Goal: Task Accomplishment & Management: Manage account settings

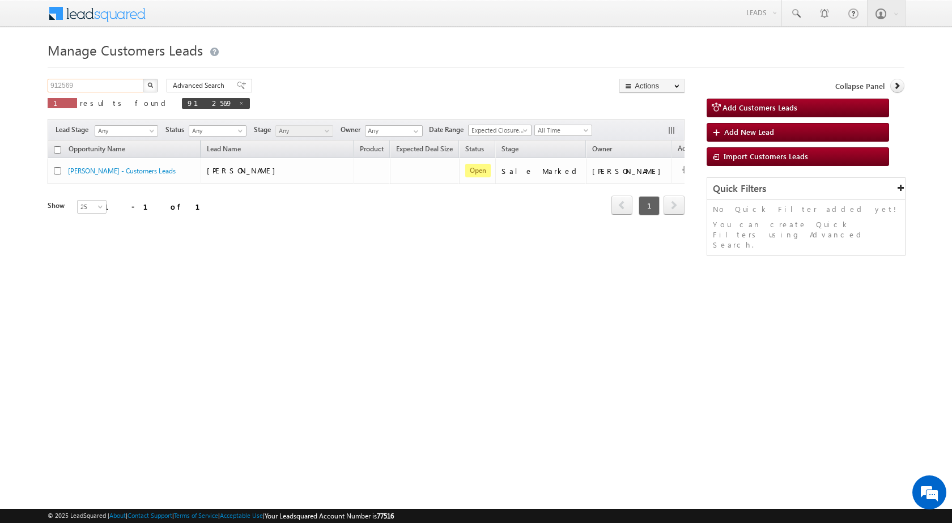
click at [93, 82] on input "912569" at bounding box center [96, 86] width 97 height 14
paste input "05597"
type input "905597"
click at [147, 88] on button "button" at bounding box center [150, 86] width 15 height 14
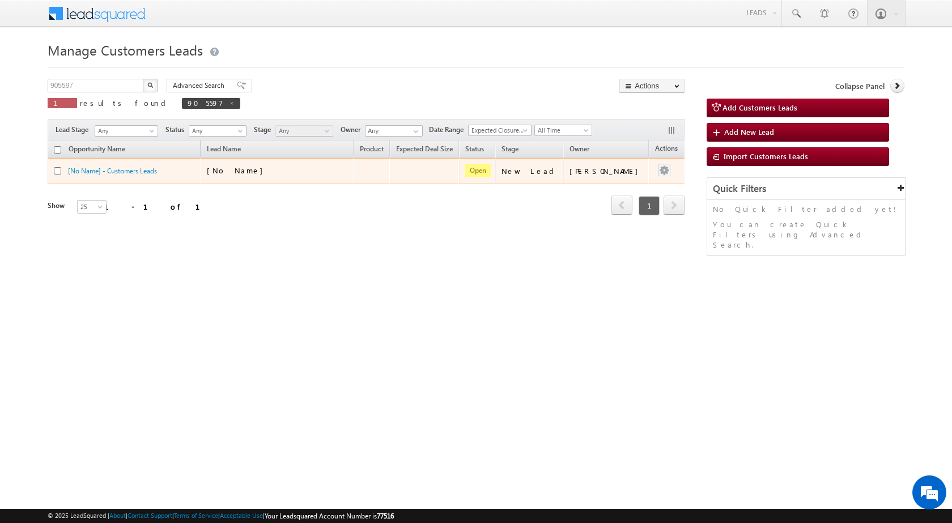
click at [661, 172] on div at bounding box center [664, 171] width 18 height 15
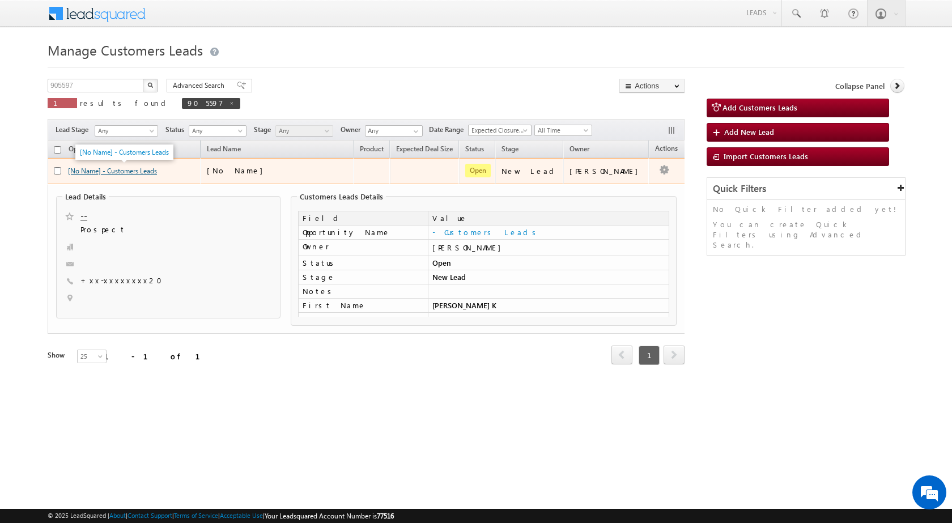
click at [130, 172] on link "[No Name] - Customers Leads" at bounding box center [112, 171] width 89 height 8
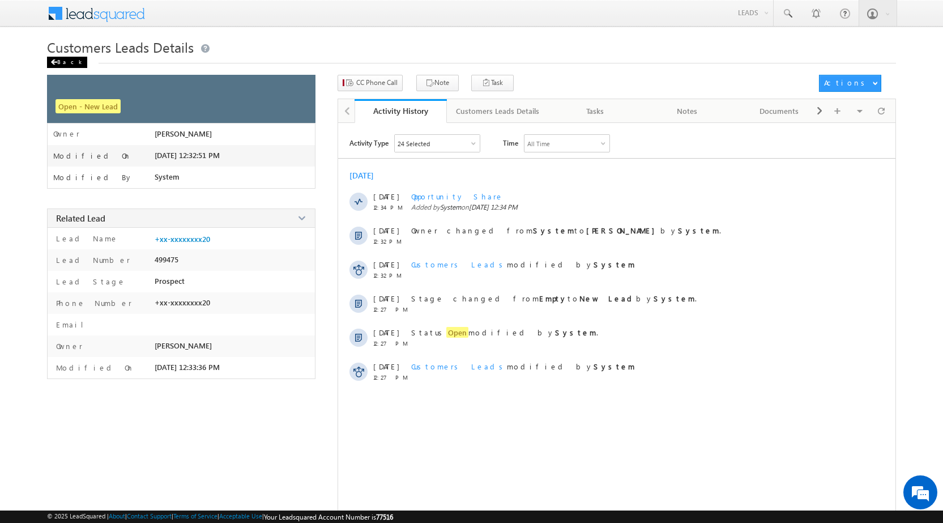
click at [52, 62] on span at bounding box center [53, 62] width 7 height 6
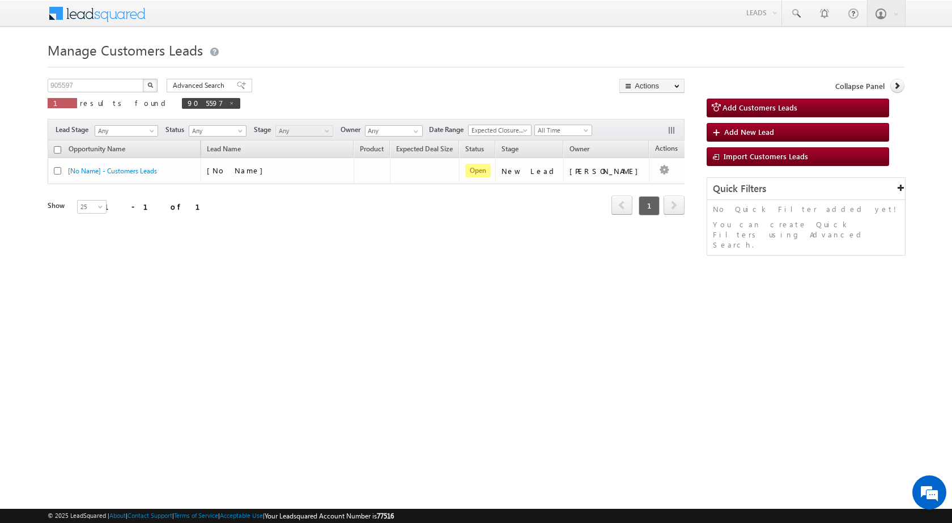
click at [495, 90] on div "905597 X 1 results found 905597 Advanced Search Advanced search results Actions…" at bounding box center [366, 97] width 637 height 37
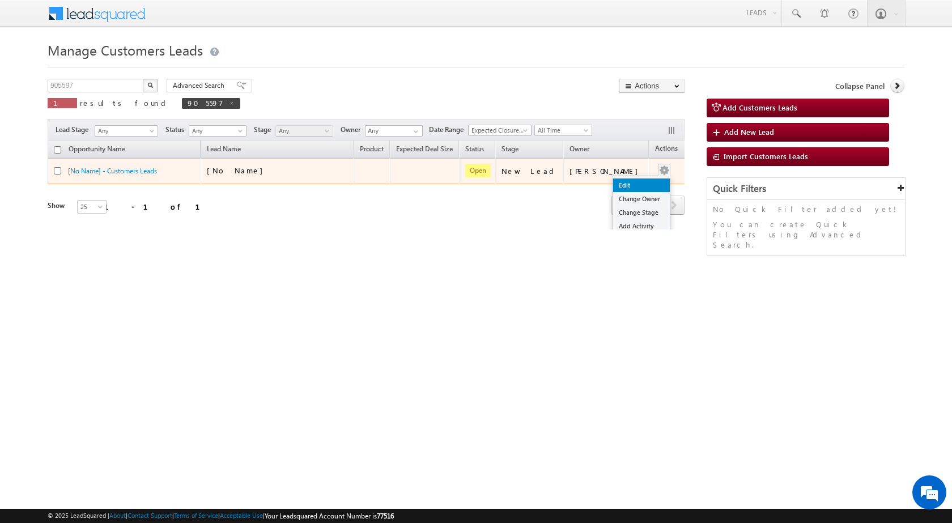
click at [634, 183] on link "Edit" at bounding box center [641, 185] width 57 height 14
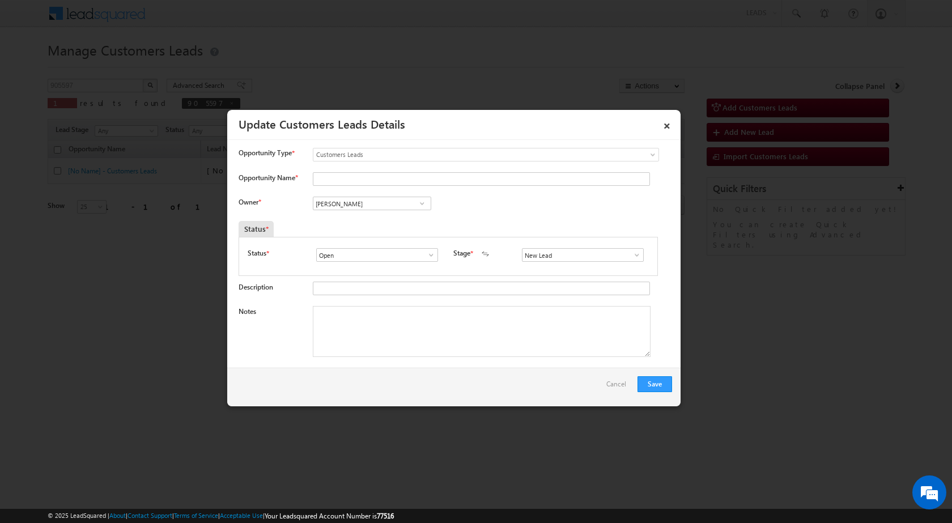
click at [631, 258] on span at bounding box center [636, 254] width 11 height 9
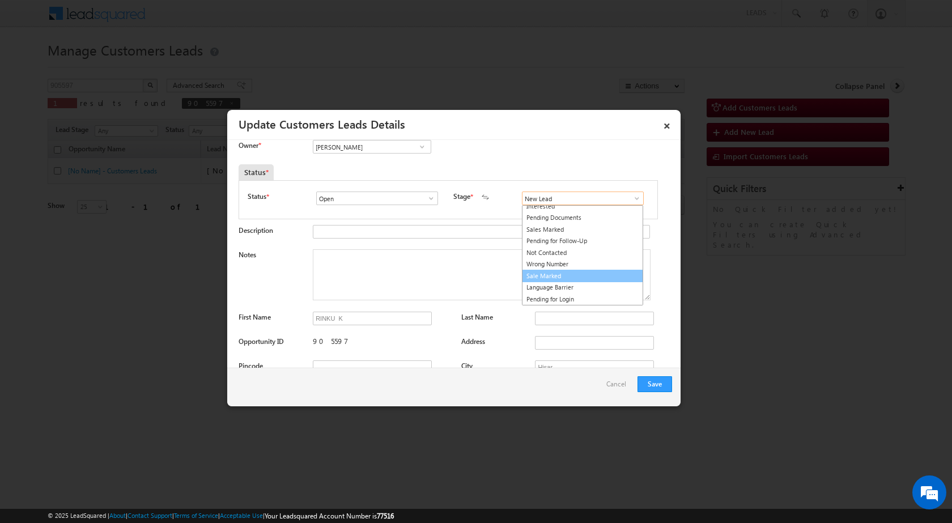
click at [552, 280] on link "Sale Marked" at bounding box center [582, 276] width 121 height 13
type input "Sale Marked"
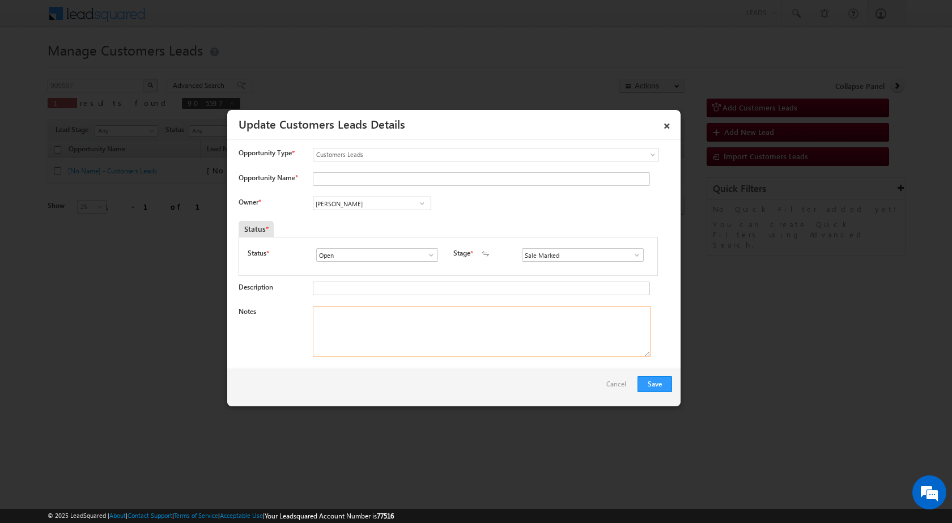
click at [352, 316] on textarea "Notes" at bounding box center [482, 331] width 338 height 51
paste textarea "905597 - VB_Know_More - ROHDAS - 7247840520 - ALIGARH 202002 - CONSTRUCTION - L…"
type textarea "905597 - VB_Know_More - ROHDAS - 7247840520 - ALIGARH 202002 - CONSTRUCTION - L…"
click at [421, 198] on link at bounding box center [422, 203] width 14 height 11
paste input "[EMAIL_ADDRESS][DOMAIN_NAME]"
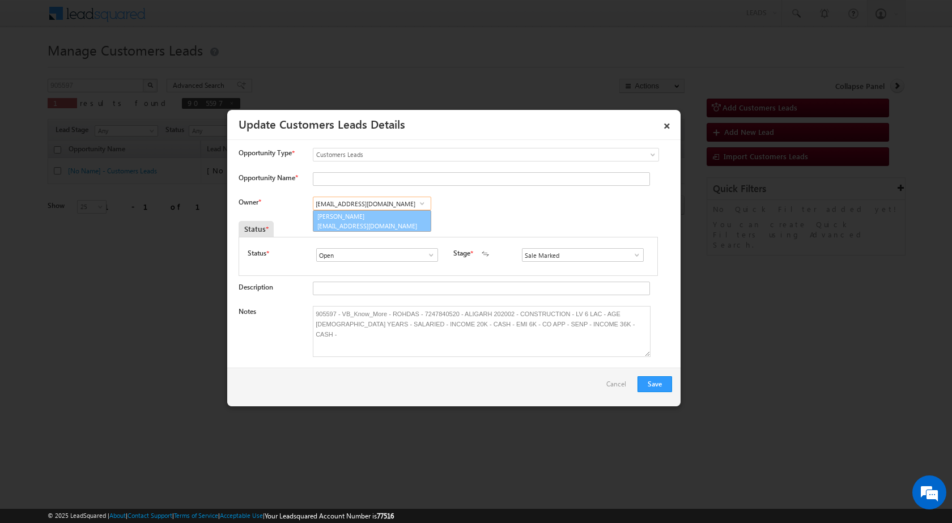
click at [394, 220] on link "[PERSON_NAME] [EMAIL_ADDRESS][DOMAIN_NAME]" at bounding box center [372, 221] width 118 height 22
type input "[PERSON_NAME]"
click at [546, 202] on div "Owner * [PERSON_NAME] [PERSON_NAME] [PERSON_NAME] [PERSON_NAME] [PERSON_NAME] […" at bounding box center [455, 206] width 433 height 19
click at [653, 385] on button "Save" at bounding box center [654, 384] width 35 height 16
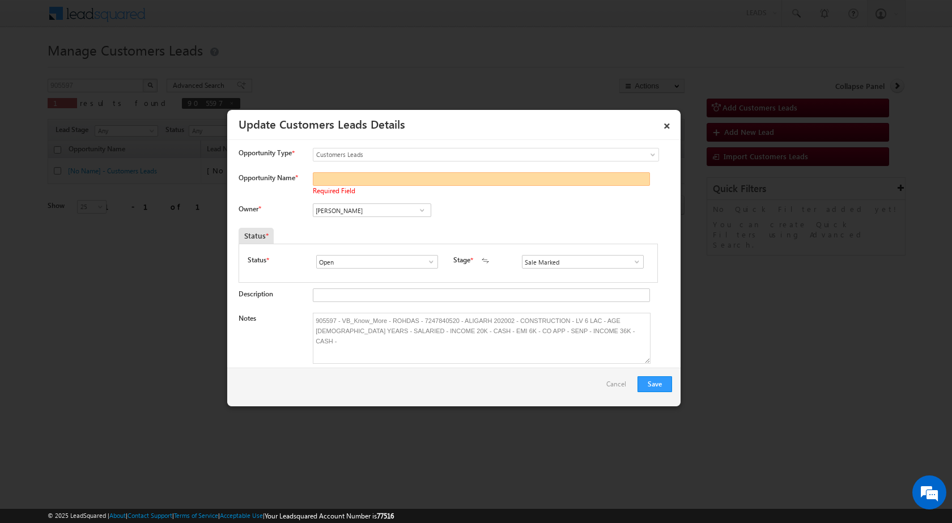
click at [420, 180] on input "Opportunity Name *" at bounding box center [481, 179] width 337 height 14
type input "ROHDAS"
click at [478, 205] on div "Owner * [PERSON_NAME] [PERSON_NAME] [PERSON_NAME] [PERSON_NAME] [PERSON_NAME] […" at bounding box center [455, 212] width 433 height 19
click at [660, 388] on button "Save" at bounding box center [654, 384] width 35 height 16
